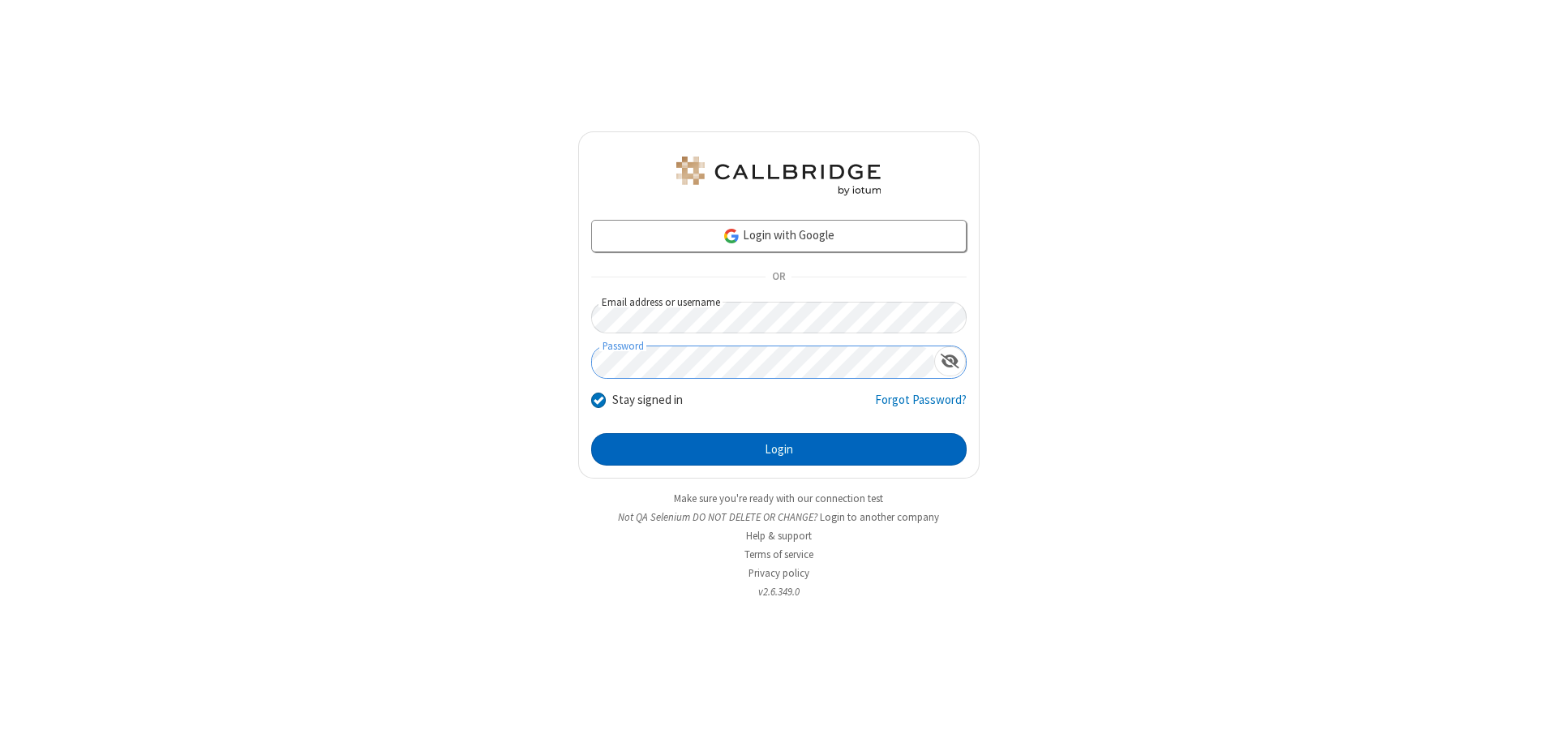
click at [778, 449] on button "Login" at bounding box center [778, 449] width 375 height 32
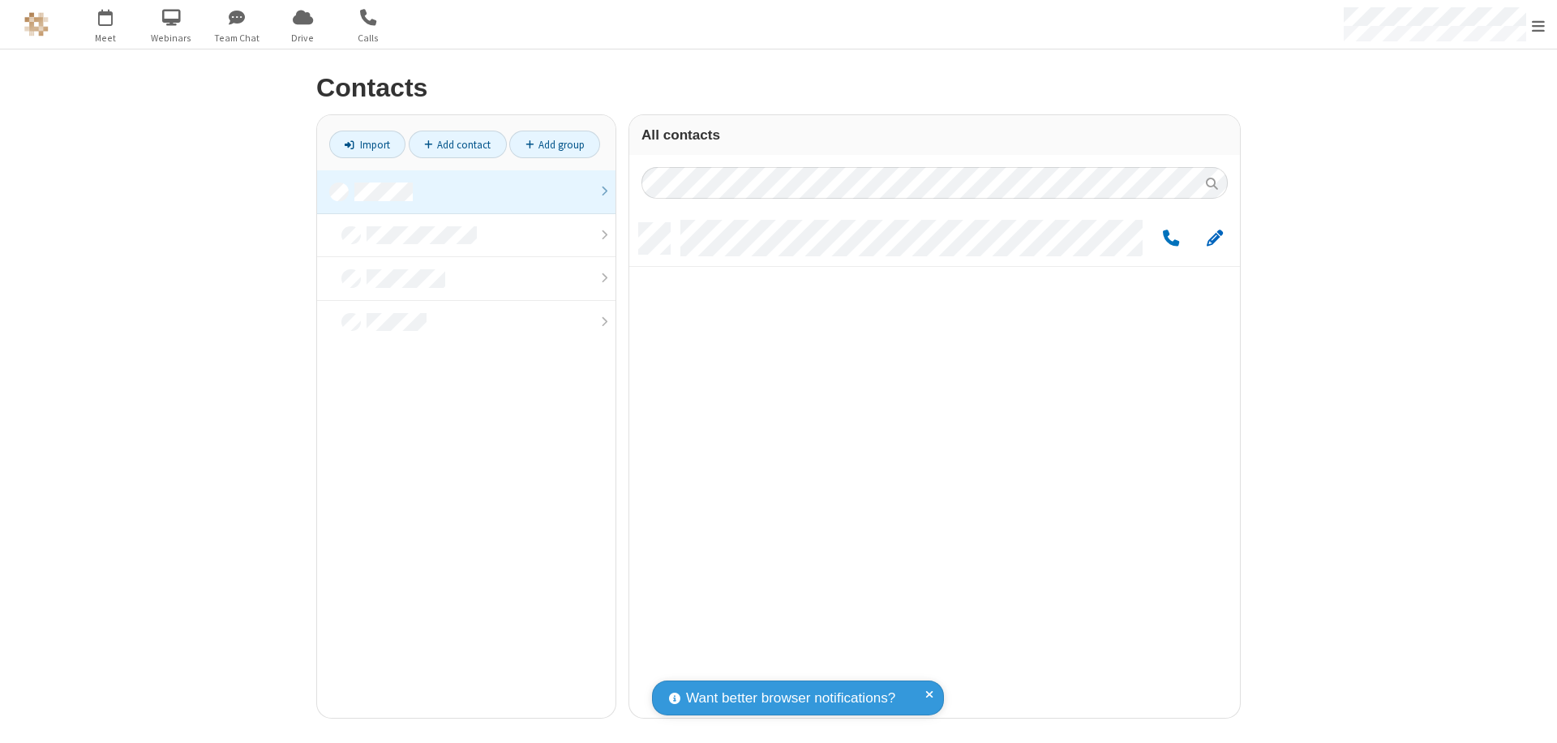
click at [1215, 238] on span "Edit" at bounding box center [1215, 239] width 16 height 20
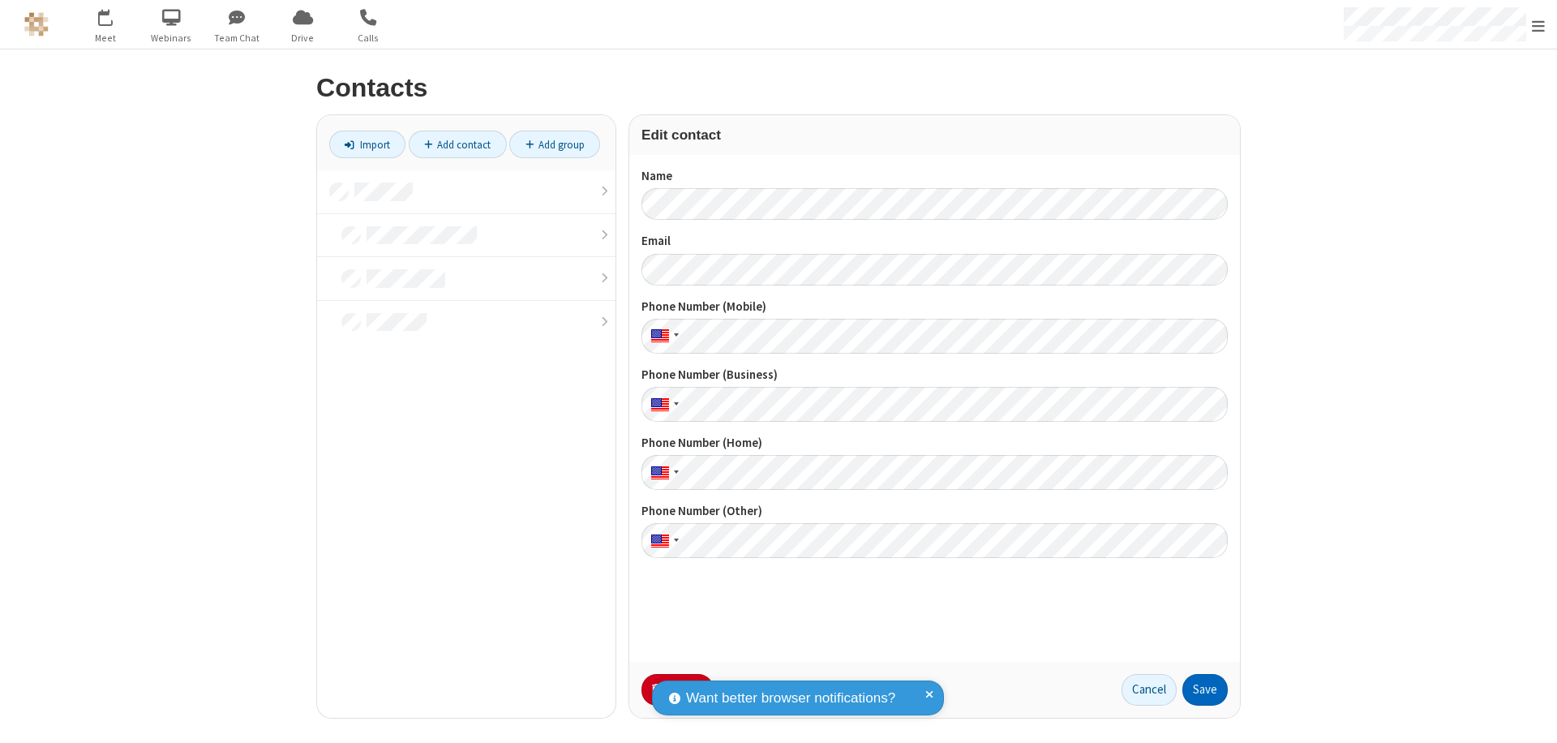
click at [1205, 689] on button "Save" at bounding box center [1204, 690] width 45 height 32
